Goal: Transaction & Acquisition: Purchase product/service

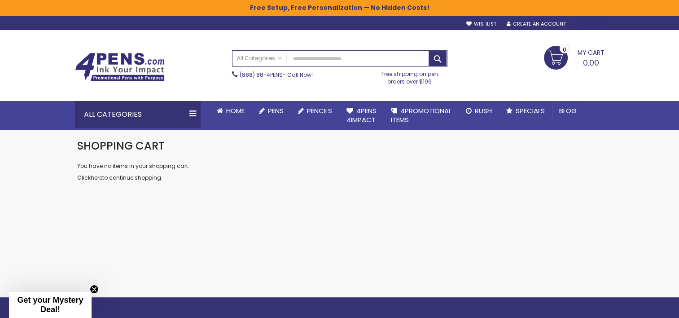
type input "**********"
click at [592, 23] on div "Sign In" at bounding box center [589, 24] width 30 height 7
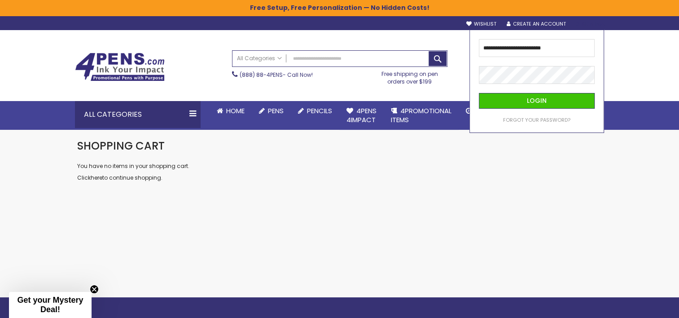
click at [562, 111] on div "Forgot Your Password?" at bounding box center [536, 117] width 67 height 13
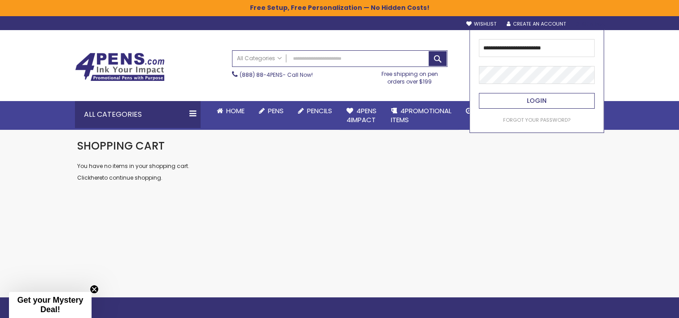
click at [560, 100] on button "Login" at bounding box center [537, 101] width 116 height 16
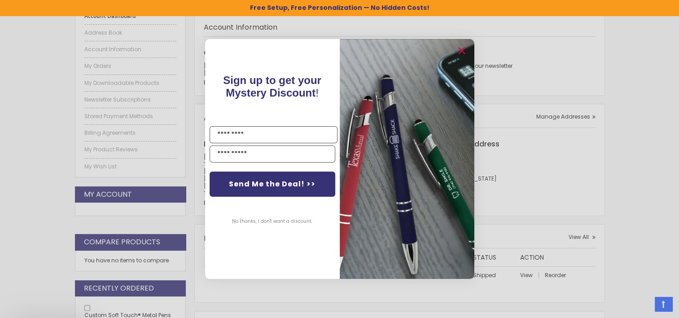
scroll to position [179, 0]
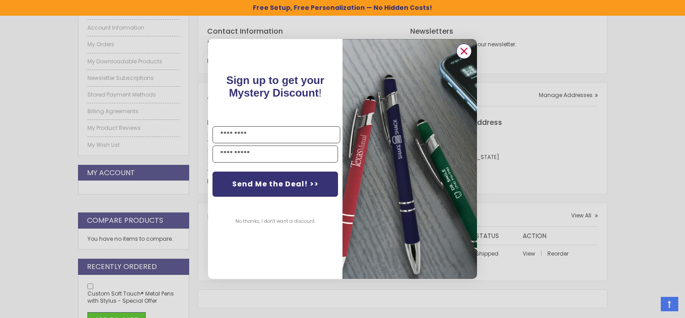
click at [468, 52] on circle "Close dialog" at bounding box center [463, 50] width 13 height 13
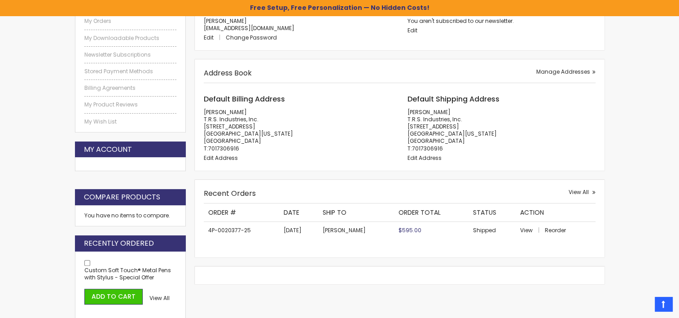
scroll to position [224, 0]
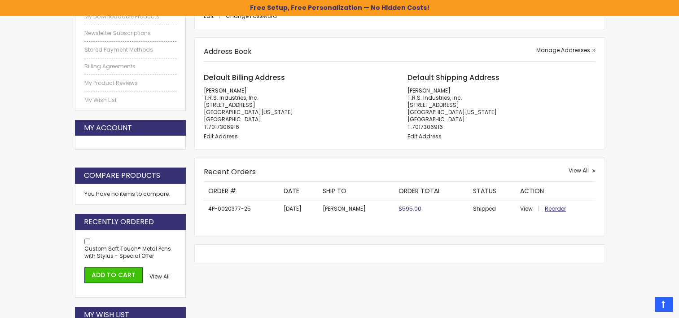
click at [553, 210] on span "Reorder" at bounding box center [554, 209] width 21 height 8
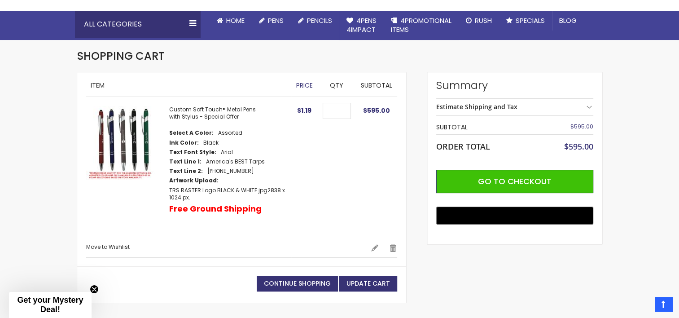
scroll to position [45, 0]
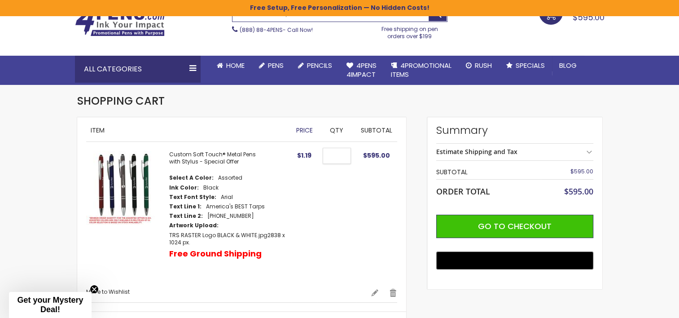
drag, startPoint x: 344, startPoint y: 154, endPoint x: 315, endPoint y: 152, distance: 29.7
click at [315, 152] on tr "Custom Soft Touch® Metal Pens with Stylus - Special Offer Select A Color Assort…" at bounding box center [241, 215] width 311 height 146
type input "****"
click at [355, 190] on td "Qty ****" at bounding box center [337, 215] width 38 height 146
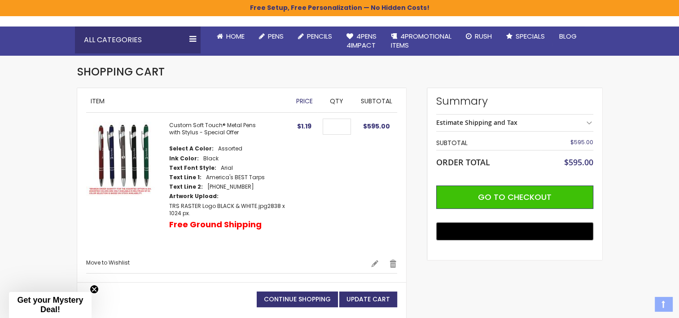
scroll to position [90, 0]
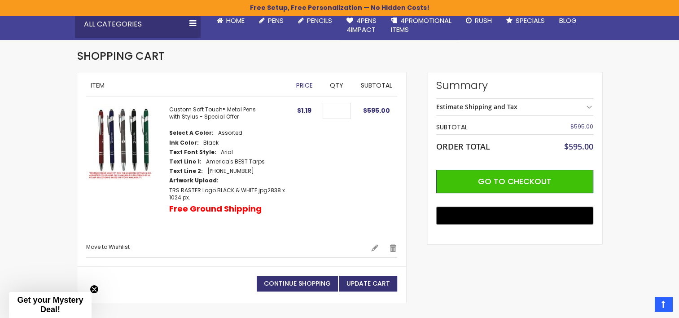
click at [395, 121] on td "$595.00" at bounding box center [376, 170] width 41 height 146
click at [379, 278] on button "Update Cart" at bounding box center [368, 283] width 58 height 16
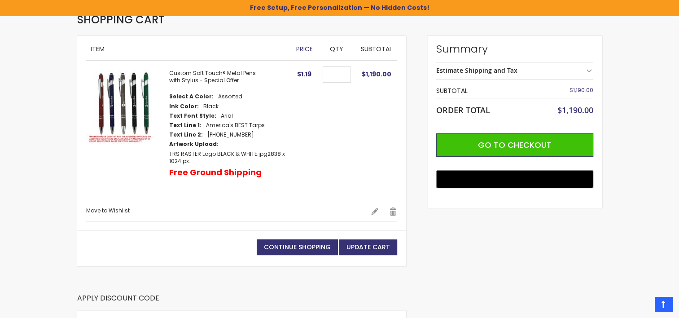
scroll to position [135, 0]
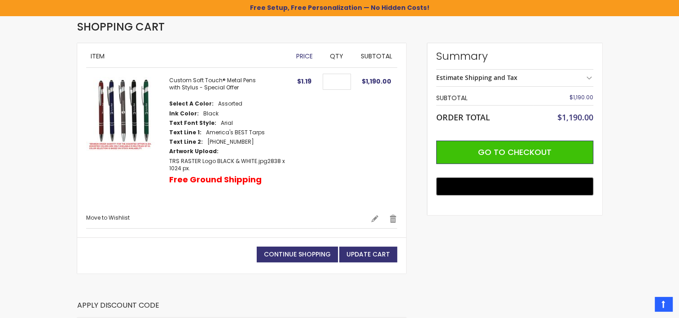
click at [591, 78] on div "Estimate Shipping and Tax" at bounding box center [514, 77] width 157 height 17
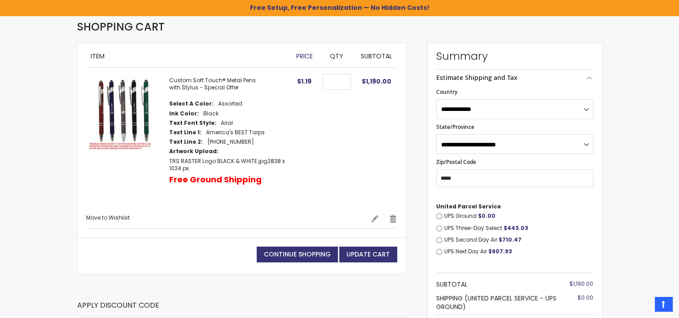
click at [631, 179] on div "**********" at bounding box center [339, 279] width 679 height 828
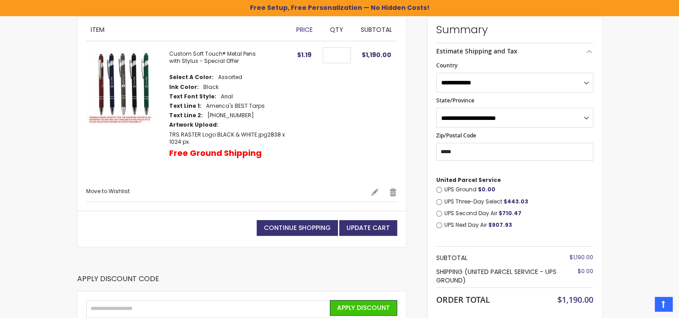
scroll to position [0, 0]
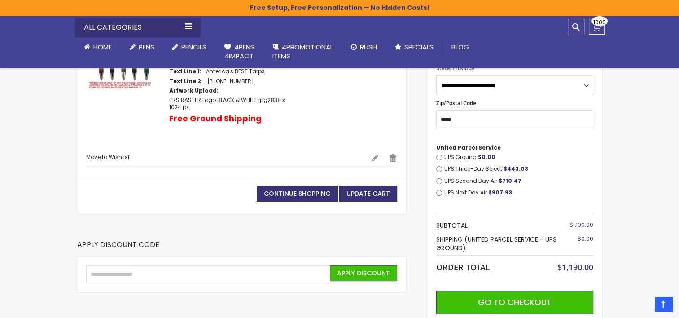
click at [620, 176] on div "**********" at bounding box center [339, 227] width 679 height 812
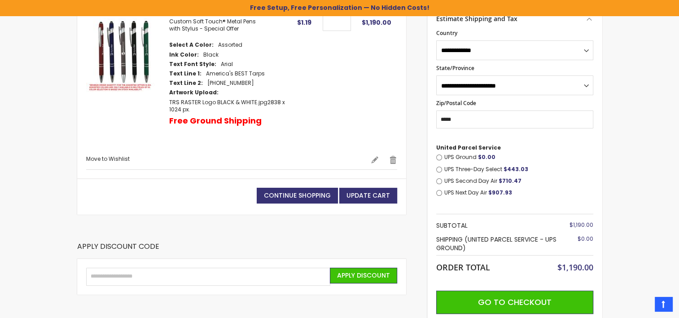
scroll to position [90, 0]
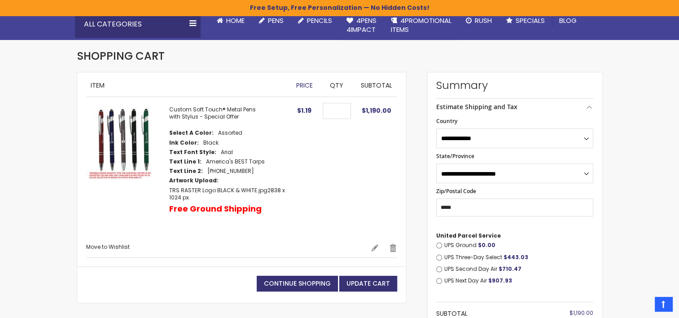
click at [124, 134] on img at bounding box center [123, 143] width 74 height 74
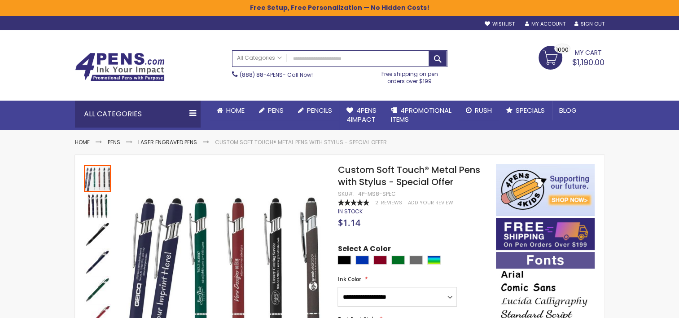
click at [591, 60] on span "$1,190.00" at bounding box center [588, 62] width 32 height 11
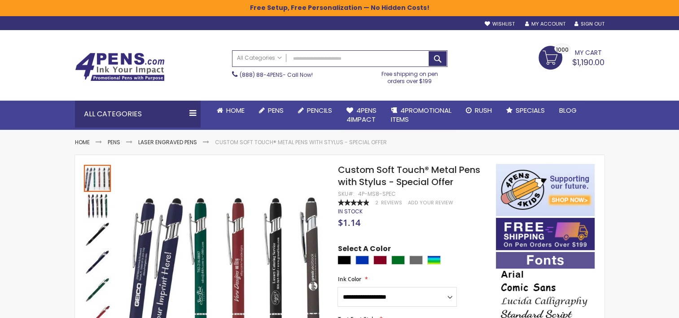
click at [548, 56] on link "My Cart $1,190.00 1000 1000 items" at bounding box center [571, 57] width 66 height 22
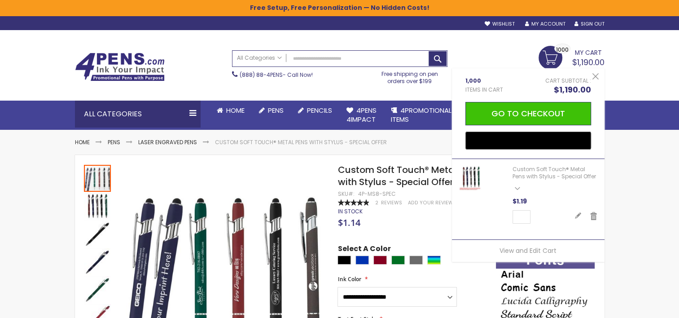
click at [500, 75] on div "My Cart 1000 Close 1,000 Items in Cart Cart Subtotal $1,190.00 Go to Checkout @…" at bounding box center [528, 164] width 152 height 193
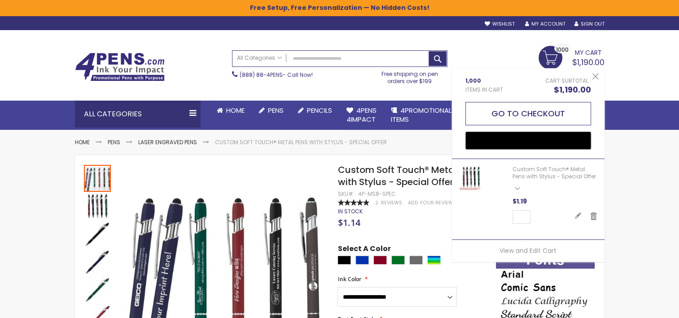
click at [524, 113] on button "Go to Checkout" at bounding box center [528, 113] width 126 height 23
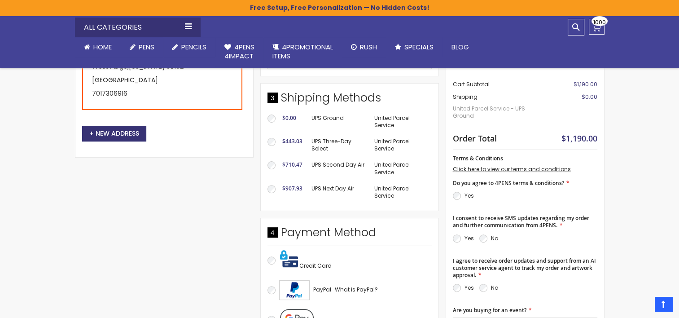
scroll to position [269, 0]
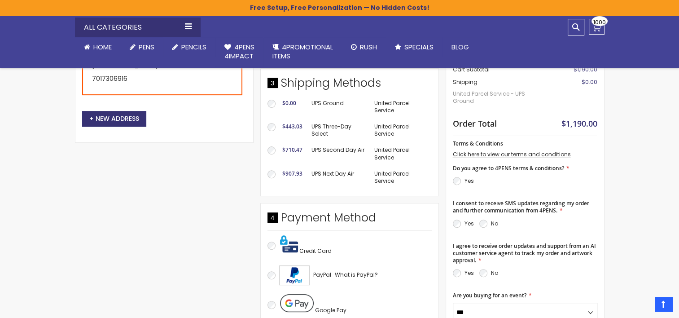
click at [449, 180] on aside "Close Order Summary 1000 Items in Cart Custom Soft Touch® Metal Pens with Stylu…" at bounding box center [524, 219] width 159 height 521
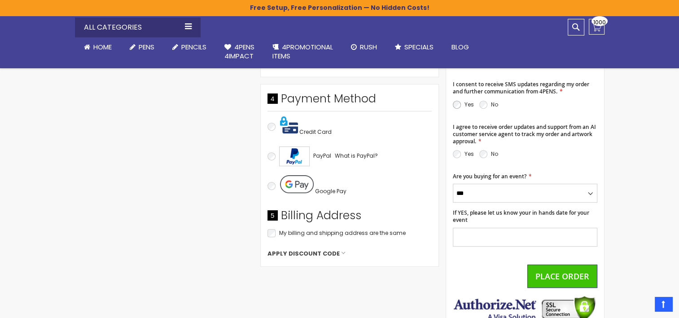
scroll to position [404, 0]
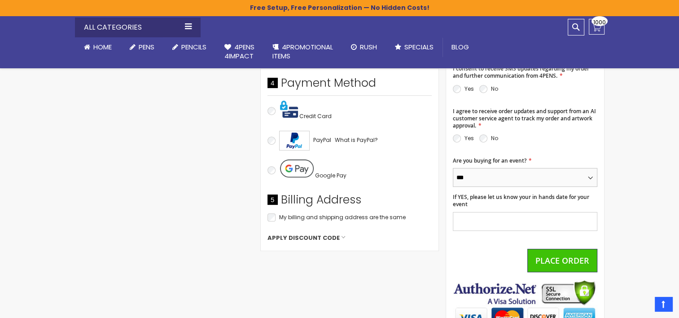
click at [579, 183] on select "*** **" at bounding box center [525, 177] width 144 height 19
select select "*"
click at [453, 187] on select "*** **" at bounding box center [525, 177] width 144 height 19
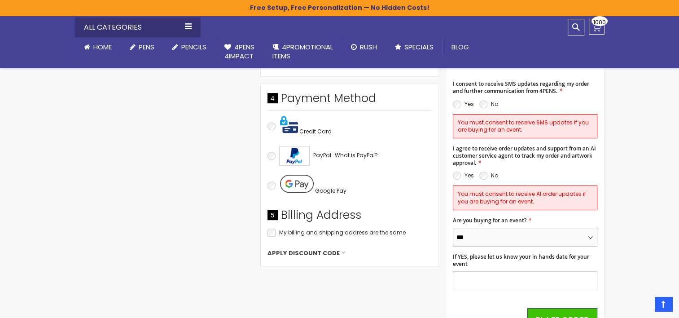
scroll to position [449, 0]
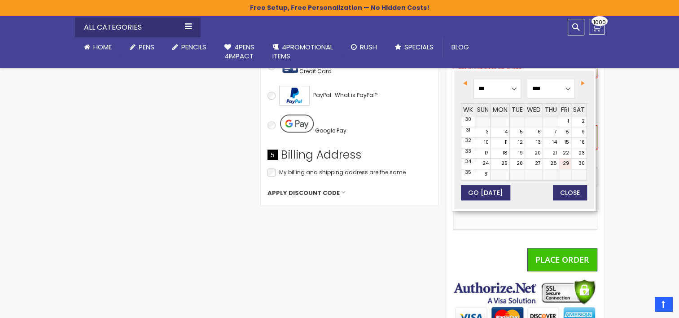
click at [497, 222] on input "If YES, please let us know your in hands date for your event" at bounding box center [525, 220] width 144 height 19
click at [435, 204] on li "Payment Information Payment Method Credit Card" at bounding box center [349, 114] width 179 height 183
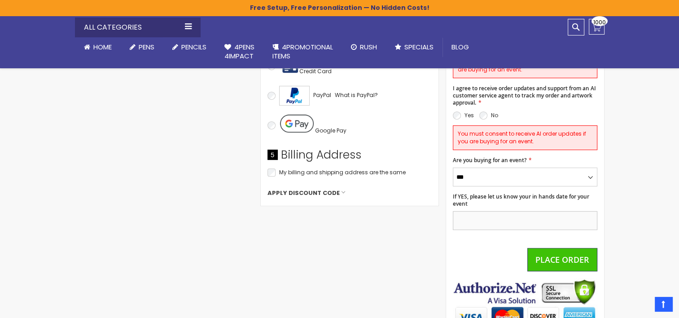
click at [493, 217] on input "If YES, please let us know your in hands date for your event" at bounding box center [525, 220] width 144 height 19
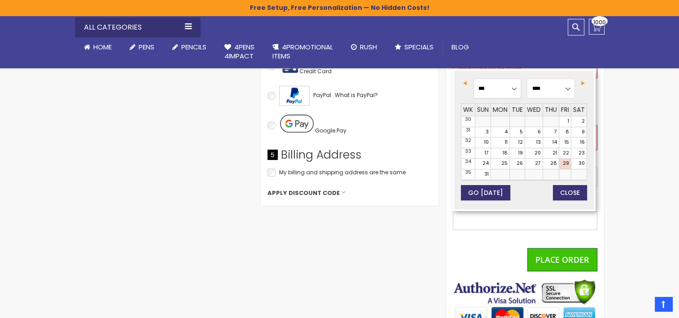
click at [513, 88] on select "*** *** *** *** *** *** *** *** *** *** *** ***" at bounding box center [497, 88] width 48 height 20
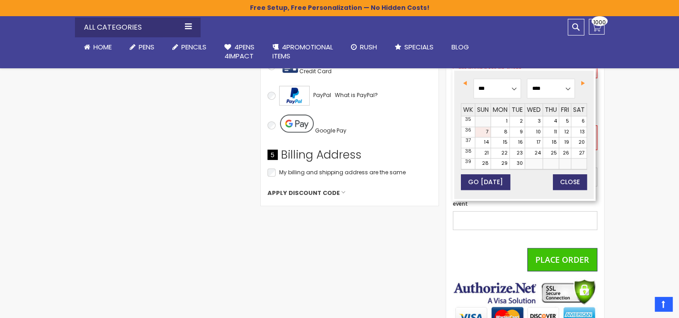
click at [483, 129] on link "7" at bounding box center [482, 132] width 15 height 10
type input "**********"
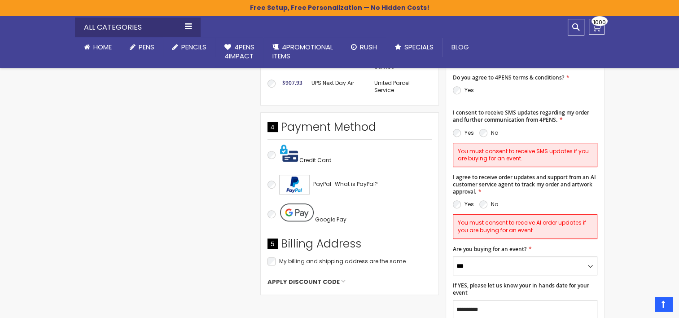
scroll to position [359, 0]
click at [486, 220] on div "You must consent to receive AI order updates if you are buying for an event." at bounding box center [525, 227] width 144 height 24
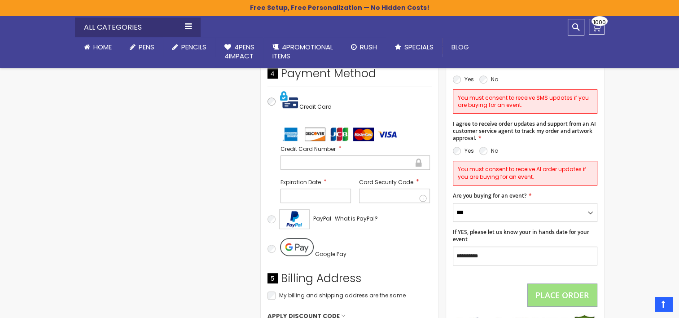
scroll to position [404, 0]
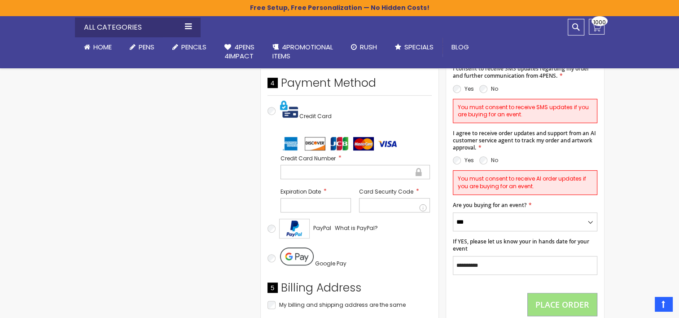
click at [318, 183] on div "Credit Card Number Expiration Date Card Security Code" at bounding box center [355, 183] width 153 height 62
click at [369, 208] on div at bounding box center [394, 205] width 71 height 14
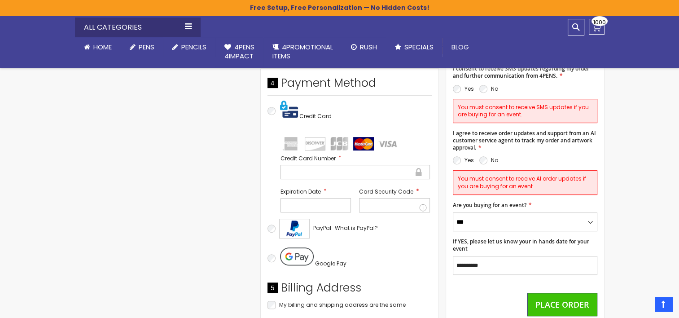
click at [121, 126] on div "Shipping Address Brandon Cossette T.R.S. Industries, Inc. 1230 40th St N West F…" at bounding box center [260, 85] width 370 height 521
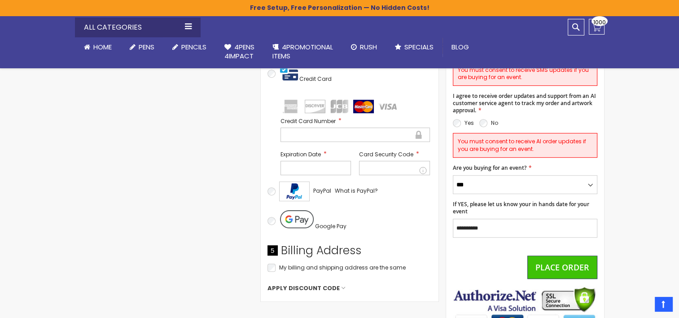
scroll to position [493, 0]
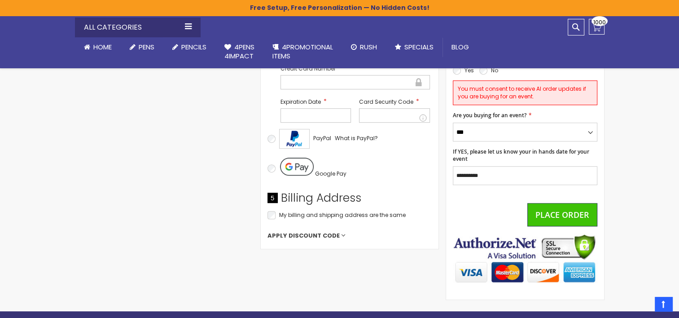
click at [338, 238] on span "Apply Discount Code" at bounding box center [349, 235] width 164 height 8
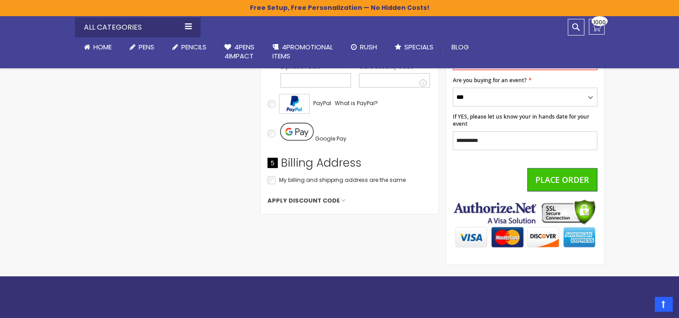
scroll to position [583, 0]
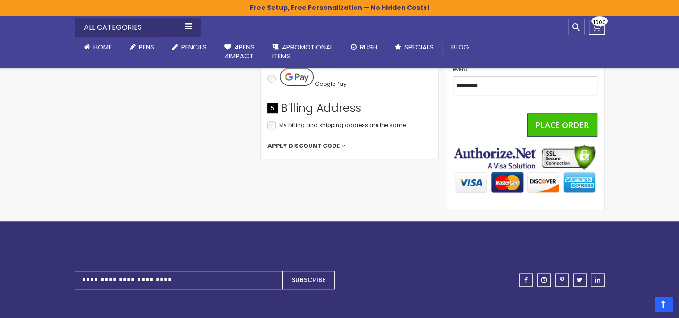
click at [340, 142] on span "Apply Discount Code" at bounding box center [349, 146] width 164 height 8
click at [334, 161] on input "Enter discount code" at bounding box center [313, 163] width 92 height 19
type input "**********"
click at [380, 169] on button "Apply Discount" at bounding box center [395, 163] width 67 height 19
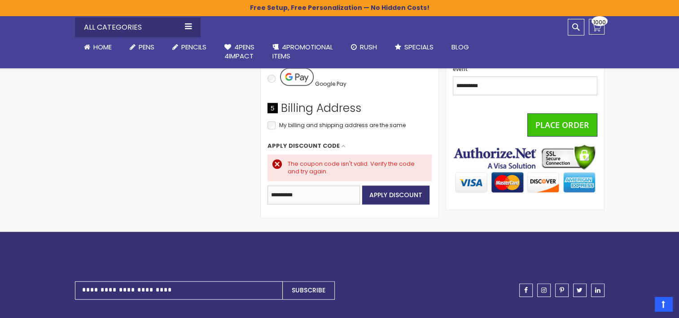
drag, startPoint x: 250, startPoint y: 185, endPoint x: 209, endPoint y: 177, distance: 42.0
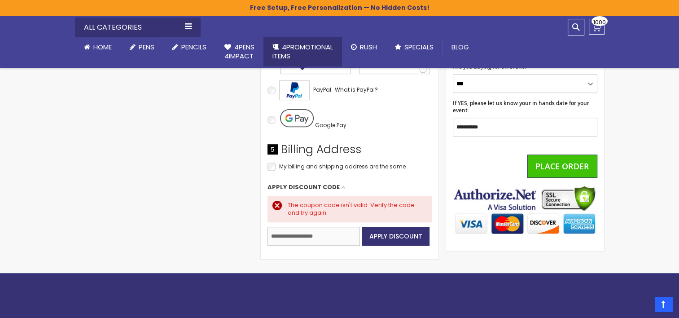
scroll to position [538, 0]
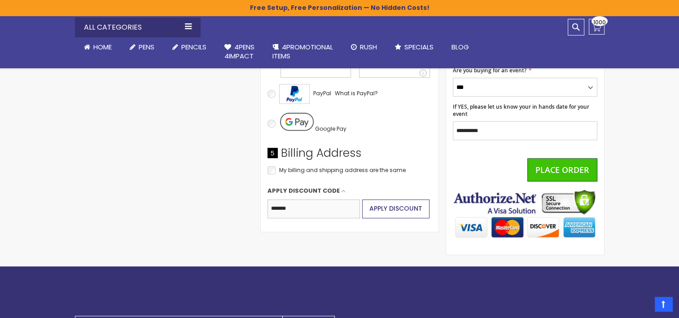
type input "*******"
click at [407, 208] on span "Apply Discount" at bounding box center [395, 208] width 53 height 9
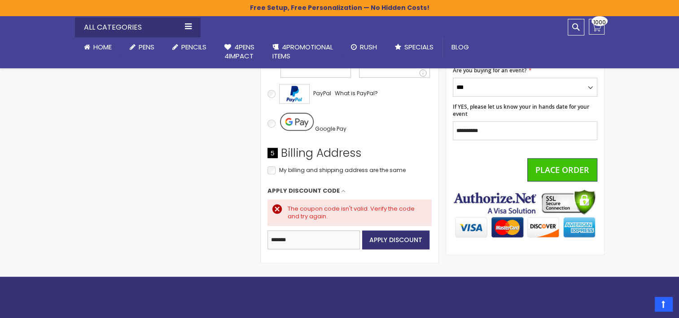
drag, startPoint x: 312, startPoint y: 246, endPoint x: 178, endPoint y: 213, distance: 138.0
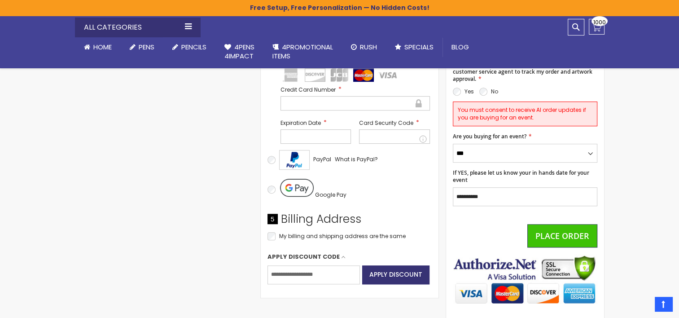
scroll to position [493, 0]
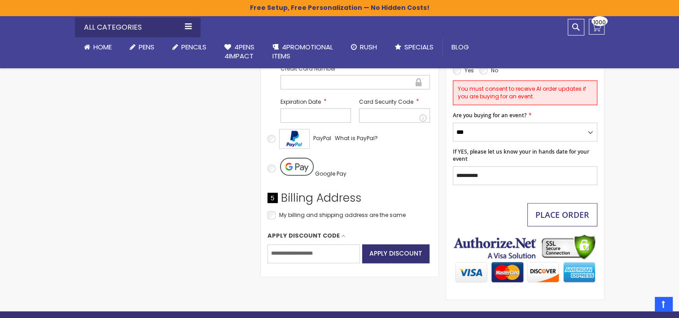
click at [554, 209] on span "Place Order" at bounding box center [562, 214] width 54 height 11
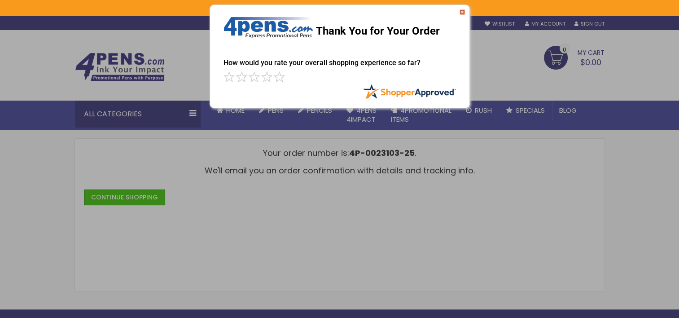
click at [462, 13] on img at bounding box center [461, 11] width 5 height 5
